Goal: Task Accomplishment & Management: Manage account settings

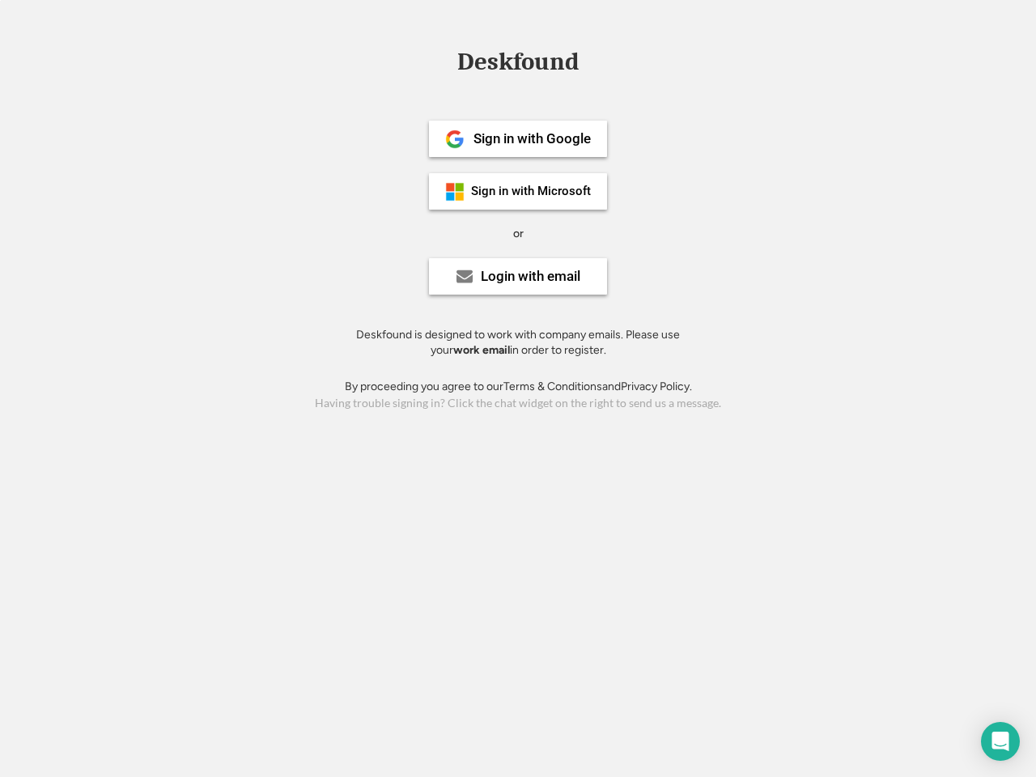
click at [518, 231] on div "or" at bounding box center [518, 234] width 11 height 16
click at [518, 65] on div "Deskfound" at bounding box center [518, 61] width 138 height 25
click at [443, 61] on div "Deskfound" at bounding box center [518, 64] width 1036 height 31
click at [518, 65] on div "Deskfound" at bounding box center [518, 61] width 138 height 25
click at [518, 233] on div "or" at bounding box center [518, 234] width 11 height 16
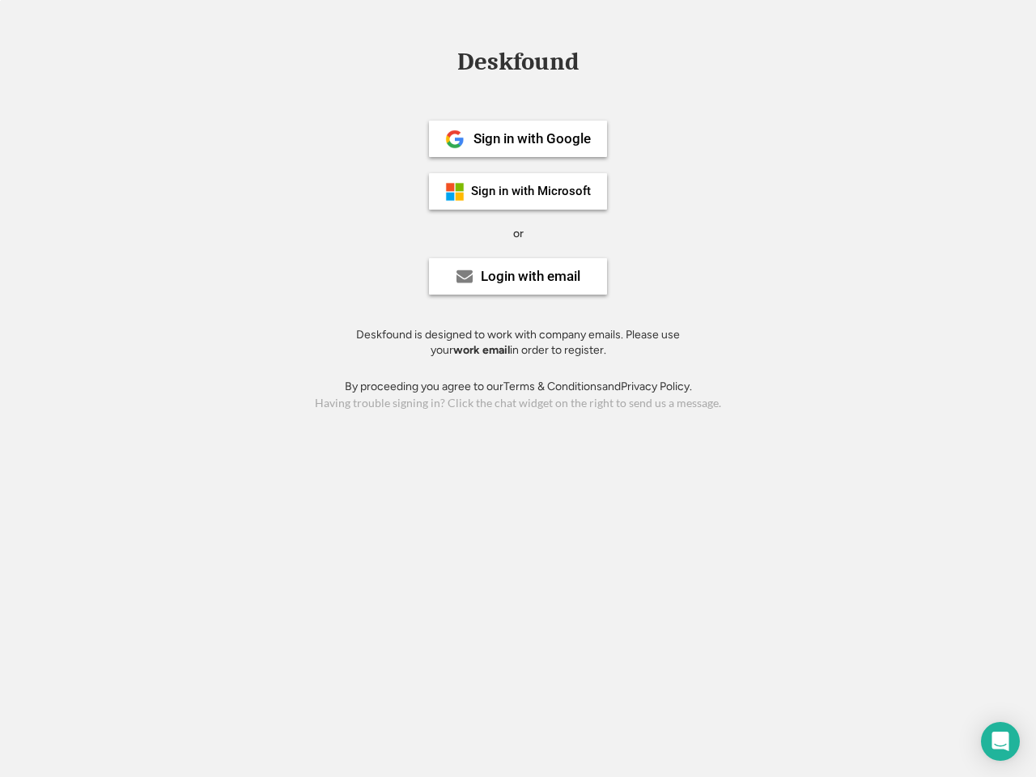
click at [518, 138] on div "Sign in with Google" at bounding box center [531, 139] width 117 height 14
click at [532, 138] on div "Sign in with Google" at bounding box center [531, 139] width 117 height 14
click at [455, 139] on img at bounding box center [454, 138] width 19 height 19
click at [518, 191] on div "Sign in with Microsoft" at bounding box center [531, 191] width 120 height 12
click at [532, 191] on div "Sign in with Microsoft" at bounding box center [531, 191] width 120 height 12
